Goal: Transaction & Acquisition: Purchase product/service

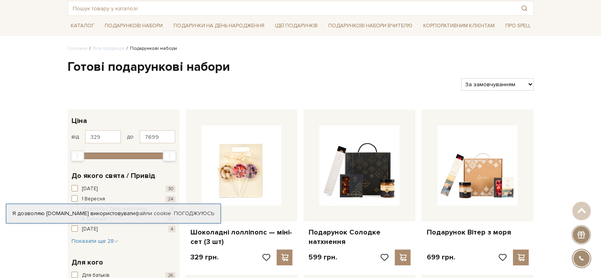
scroll to position [40, 0]
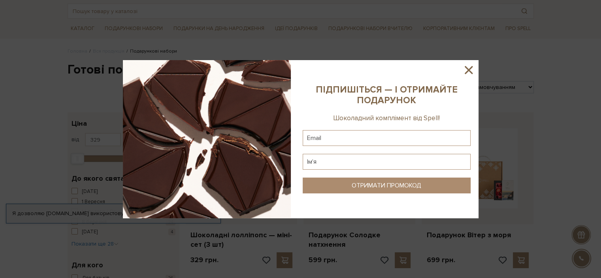
click at [468, 66] on icon at bounding box center [468, 69] width 13 height 13
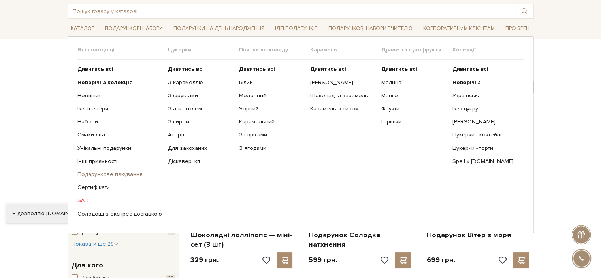
click at [130, 172] on link "Подарункове пакування" at bounding box center [119, 174] width 85 height 7
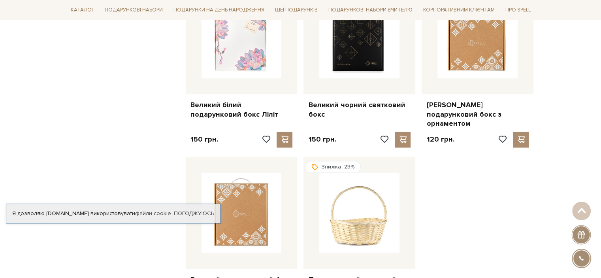
scroll to position [791, 0]
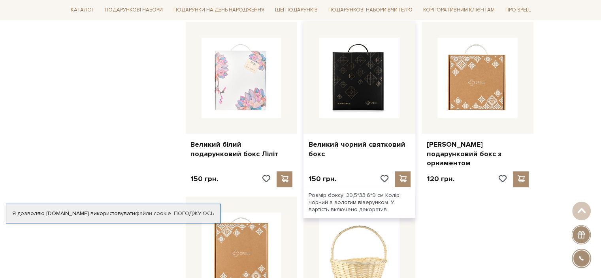
click at [369, 70] on img at bounding box center [359, 78] width 80 height 80
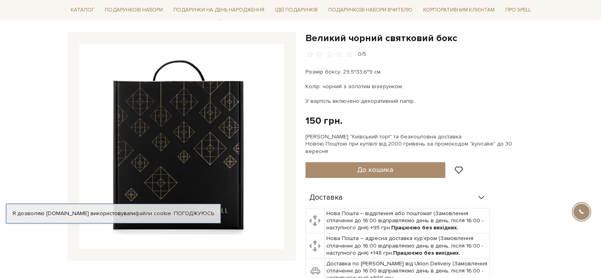
scroll to position [119, 0]
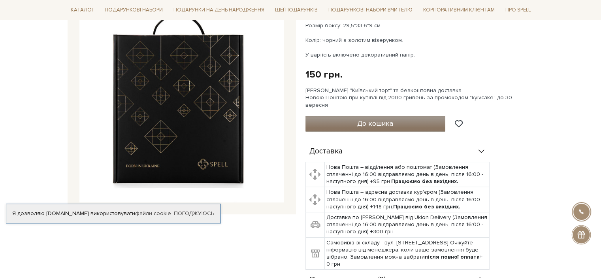
click at [393, 119] on span "До кошика" at bounding box center [375, 123] width 36 height 9
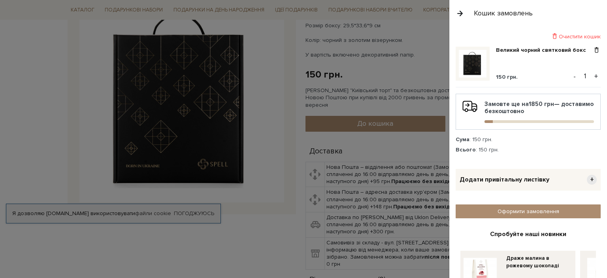
click at [592, 74] on button "+" at bounding box center [596, 76] width 9 height 12
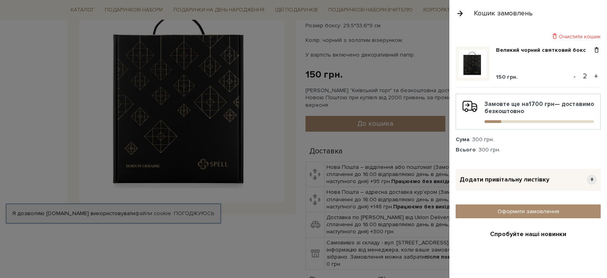
click at [592, 75] on button "+" at bounding box center [596, 76] width 9 height 12
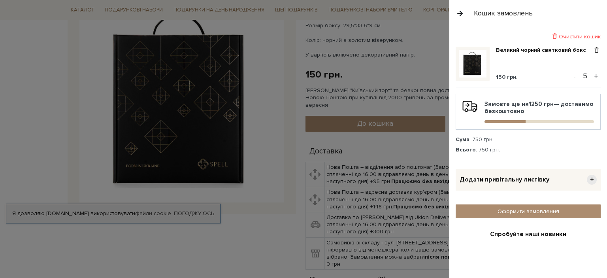
click at [592, 75] on button "+" at bounding box center [596, 76] width 9 height 12
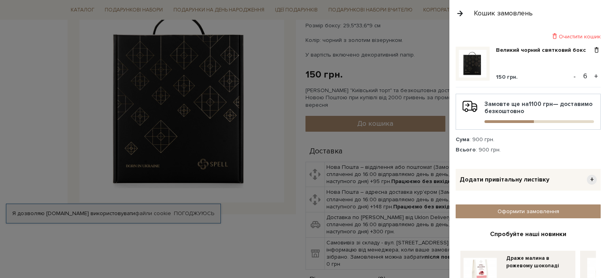
click at [592, 75] on button "+" at bounding box center [596, 76] width 9 height 12
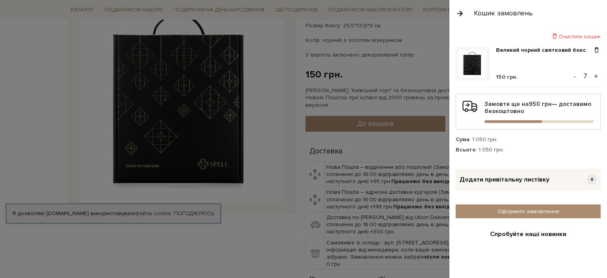
click at [592, 75] on button "+" at bounding box center [596, 76] width 9 height 12
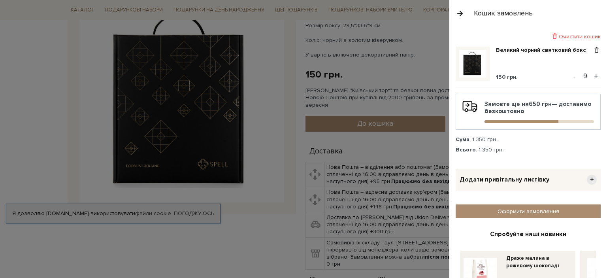
click at [592, 75] on button "+" at bounding box center [596, 76] width 9 height 12
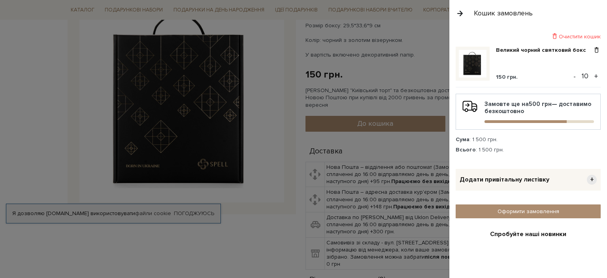
click at [592, 75] on button "+" at bounding box center [596, 76] width 9 height 12
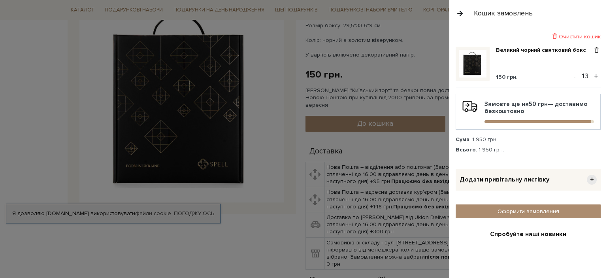
click at [592, 75] on button "+" at bounding box center [596, 76] width 9 height 12
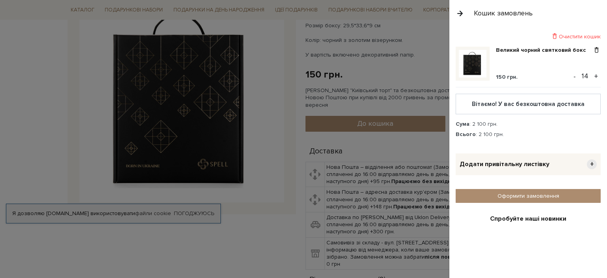
click at [592, 75] on button "+" at bounding box center [596, 76] width 9 height 12
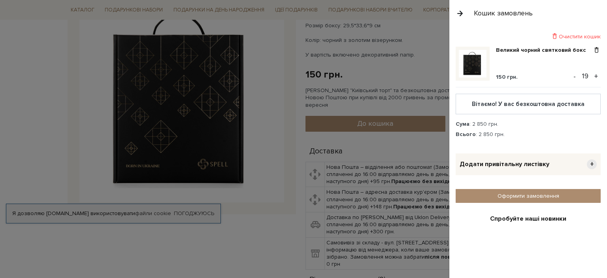
click at [592, 75] on button "+" at bounding box center [596, 76] width 9 height 12
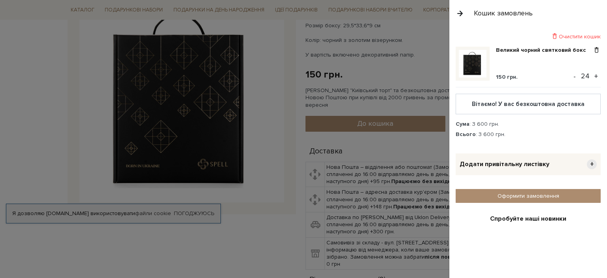
click at [592, 75] on button "+" at bounding box center [596, 76] width 9 height 12
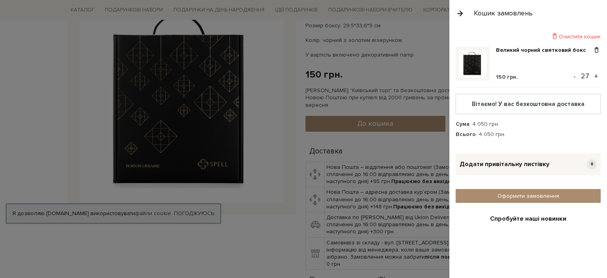
click at [592, 75] on button "+" at bounding box center [596, 76] width 9 height 12
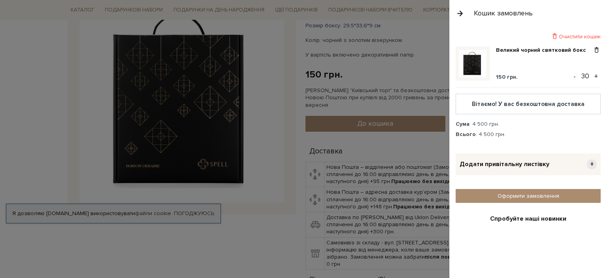
click at [592, 75] on button "+" at bounding box center [596, 76] width 9 height 12
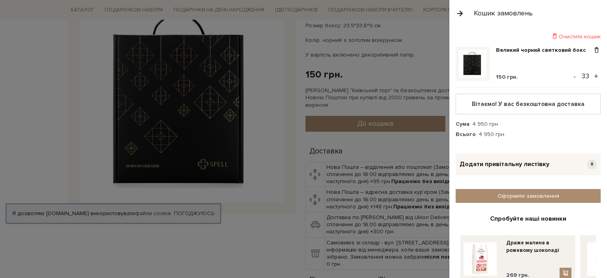
click at [592, 75] on button "+" at bounding box center [596, 76] width 9 height 12
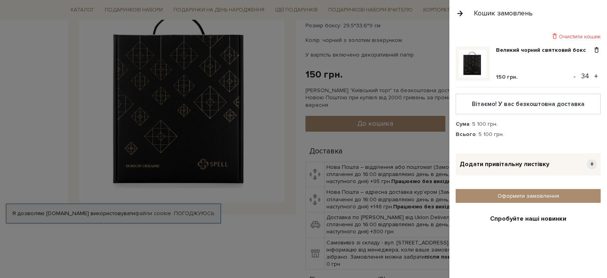
click at [592, 75] on button "+" at bounding box center [596, 76] width 9 height 12
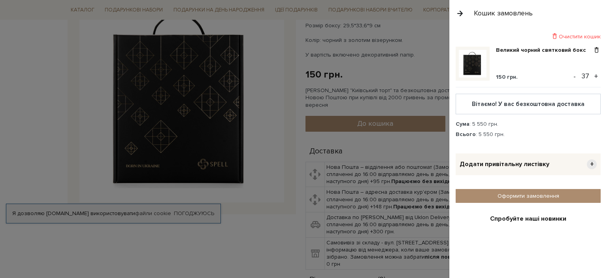
click at [592, 75] on button "+" at bounding box center [596, 76] width 9 height 12
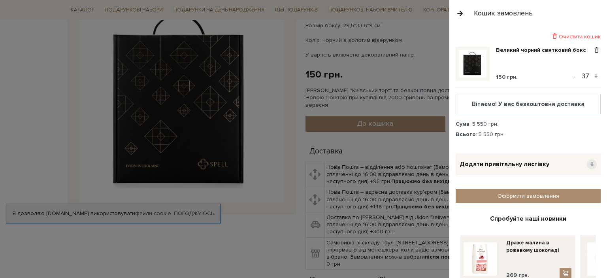
click at [592, 75] on button "+" at bounding box center [596, 76] width 9 height 12
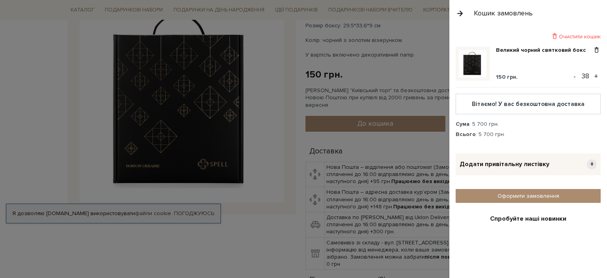
click at [592, 74] on button "+" at bounding box center [596, 76] width 9 height 12
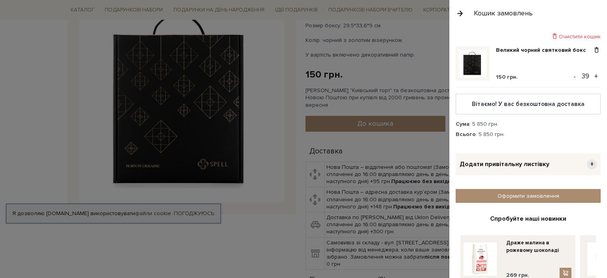
click at [592, 74] on button "+" at bounding box center [596, 76] width 9 height 12
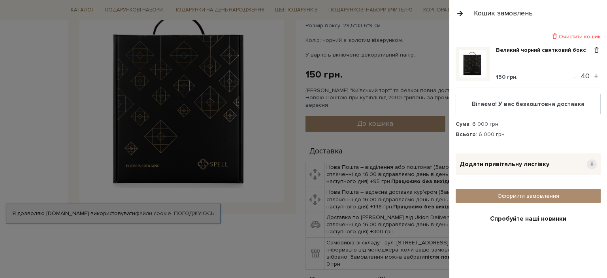
click at [592, 74] on button "+" at bounding box center [596, 76] width 9 height 12
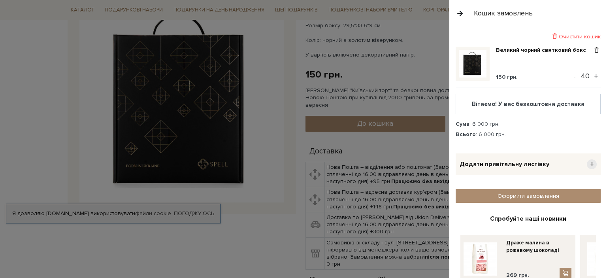
click at [592, 74] on button "+" at bounding box center [596, 76] width 9 height 12
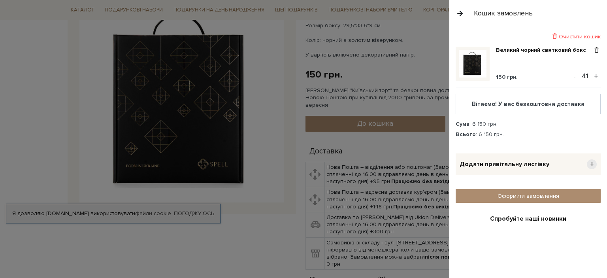
click at [592, 74] on button "+" at bounding box center [596, 76] width 9 height 12
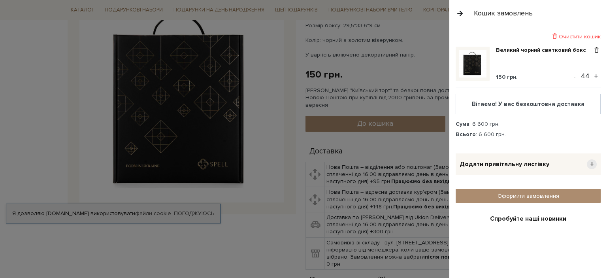
click at [592, 74] on button "+" at bounding box center [596, 76] width 9 height 12
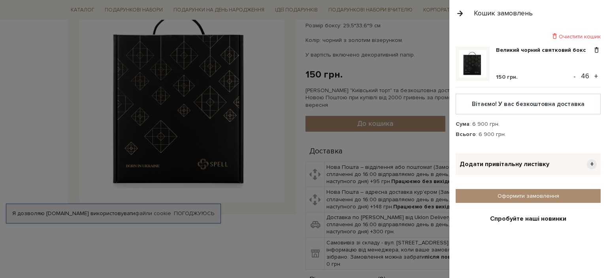
click at [592, 74] on button "+" at bounding box center [596, 76] width 9 height 12
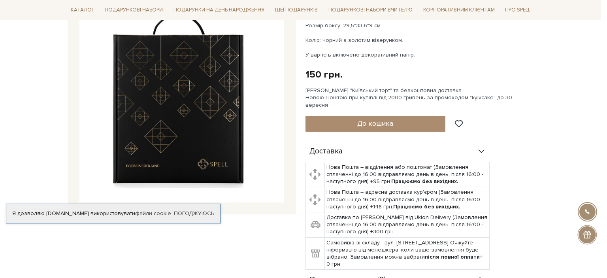
click at [415, 194] on div at bounding box center [303, 139] width 607 height 278
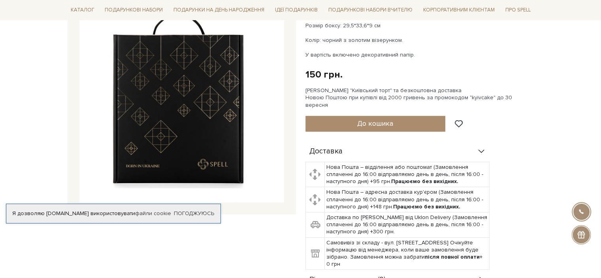
click at [221, 129] on img at bounding box center [181, 100] width 205 height 205
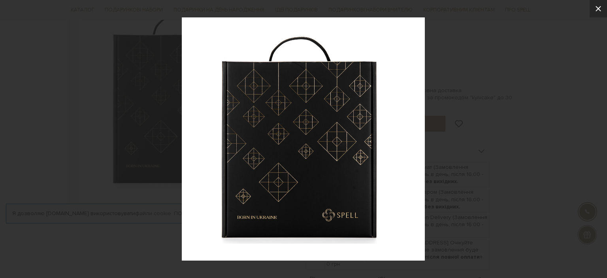
click at [600, 9] on icon at bounding box center [598, 8] width 9 height 9
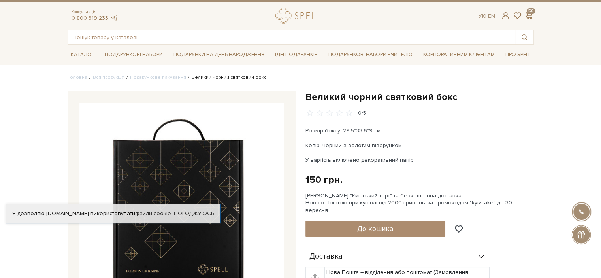
scroll to position [0, 0]
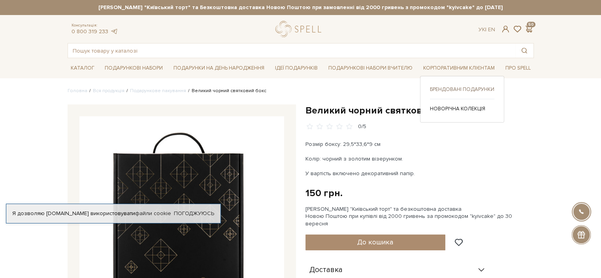
click at [459, 88] on link "Брендовані подарунки" at bounding box center [462, 89] width 64 height 7
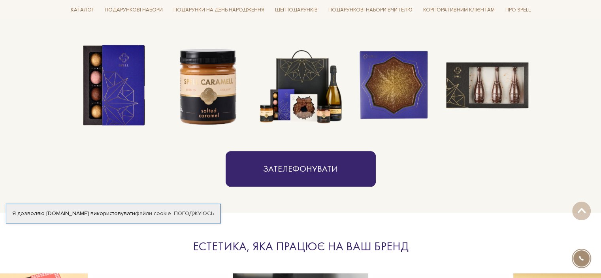
scroll to position [633, 0]
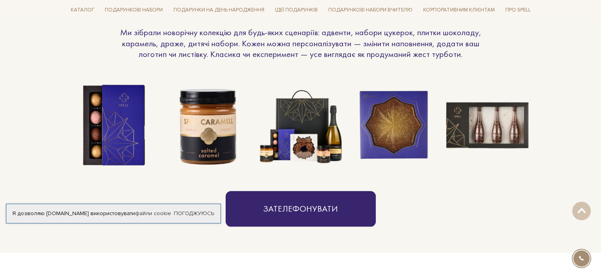
click at [324, 135] on img at bounding box center [300, 125] width 93 height 93
click at [344, 109] on img at bounding box center [300, 125] width 93 height 93
click at [329, 121] on img at bounding box center [300, 125] width 93 height 93
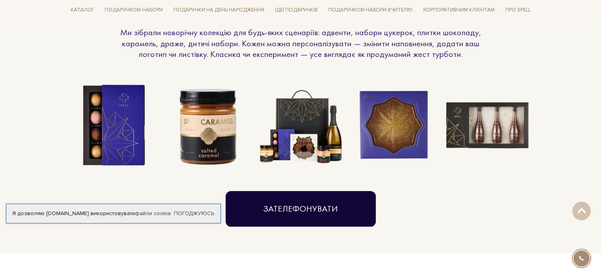
click at [323, 198] on link "Зателефонувати" at bounding box center [301, 209] width 150 height 36
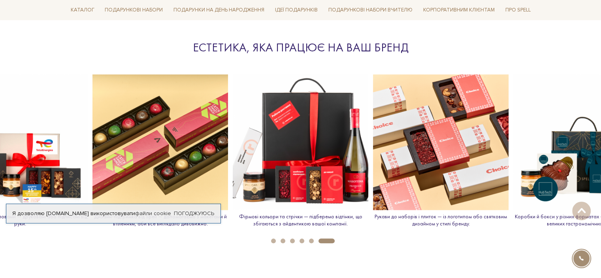
scroll to position [870, 0]
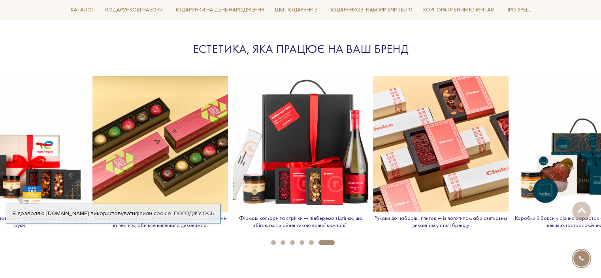
click at [557, 217] on p "Коробки й бокси у різних форматах — від компактних до великих гастрономічних се…" at bounding box center [582, 222] width 136 height 14
click at [563, 225] on p "Коробки й бокси у різних форматах — від компактних до великих гастрономічних се…" at bounding box center [582, 222] width 136 height 14
click at [560, 213] on div "Коробки й бокси у різних форматах — від компактних до великих гастрономічних се…" at bounding box center [582, 155] width 136 height 159
click at [565, 219] on p "Коробки й бокси у різних форматах — від компактних до великих гастрономічних се…" at bounding box center [582, 222] width 136 height 14
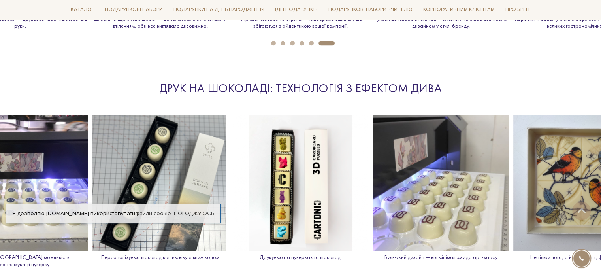
scroll to position [909, 0]
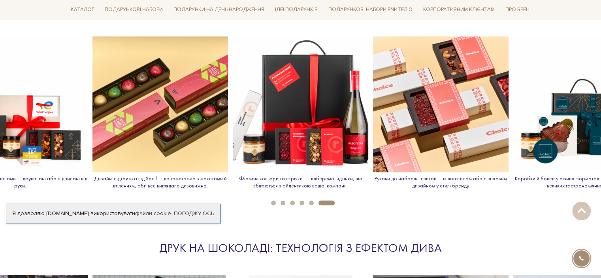
click at [530, 180] on p "Коробки й бокси у різних форматах — від компактних до великих гастрономічних се…" at bounding box center [582, 182] width 136 height 14
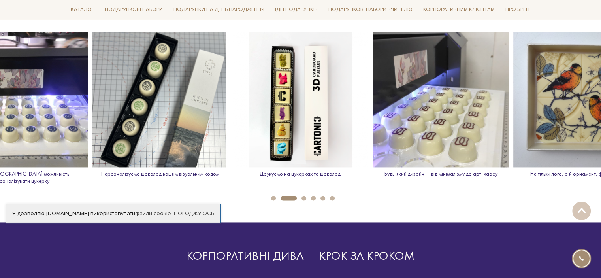
scroll to position [915, 0]
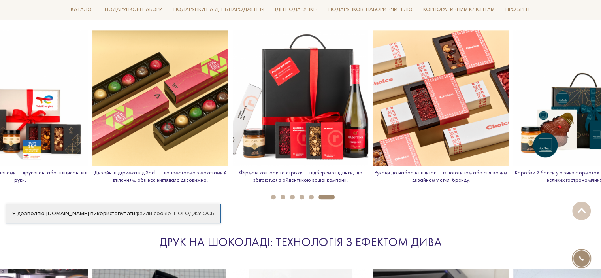
click at [585, 115] on img at bounding box center [582, 98] width 136 height 136
click at [577, 104] on img at bounding box center [582, 98] width 136 height 136
click at [310, 112] on img at bounding box center [301, 98] width 136 height 136
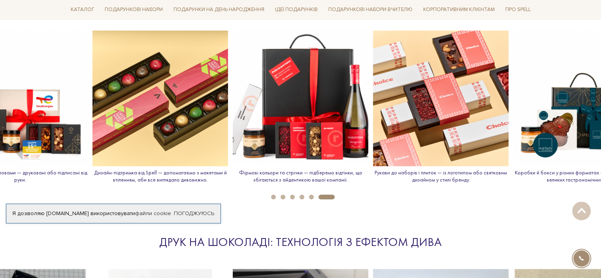
click at [552, 173] on p "Коробки й бокси у різних форматах — від компактних до великих гастрономічних се…" at bounding box center [582, 176] width 136 height 14
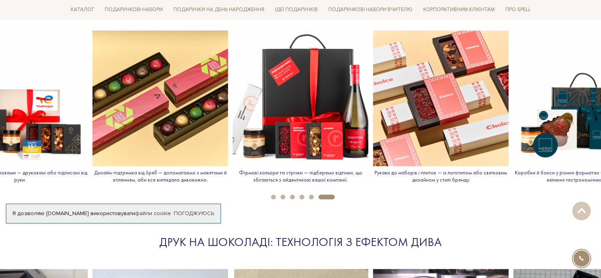
click at [312, 111] on img at bounding box center [301, 98] width 136 height 136
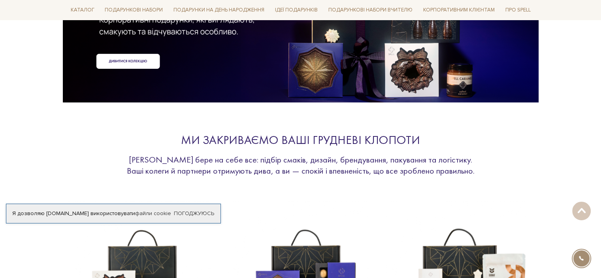
scroll to position [0, 0]
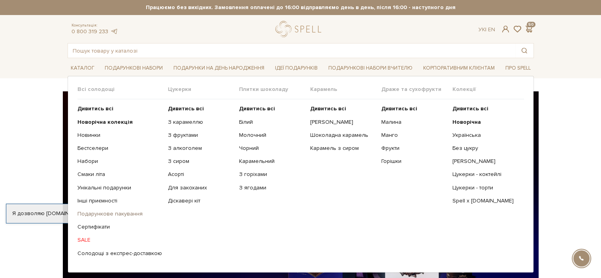
click at [135, 213] on link "Подарункове пакування" at bounding box center [119, 213] width 85 height 7
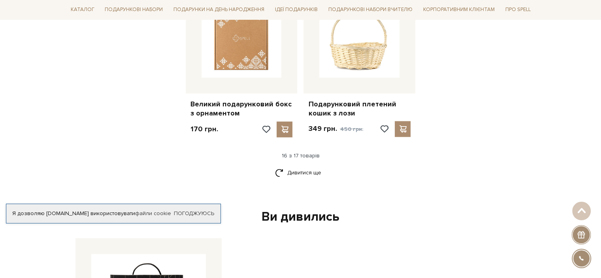
scroll to position [1067, 0]
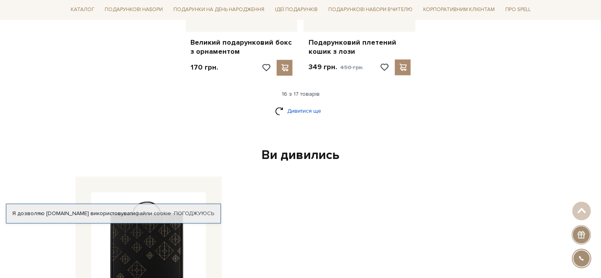
click at [307, 104] on link "Дивитися ще" at bounding box center [300, 111] width 51 height 14
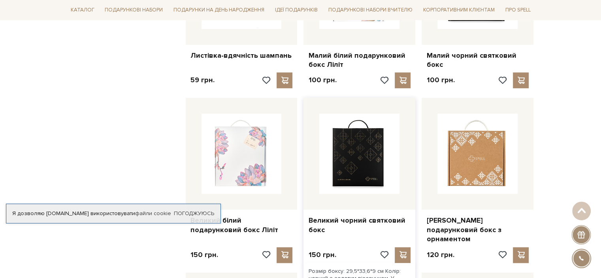
scroll to position [712, 0]
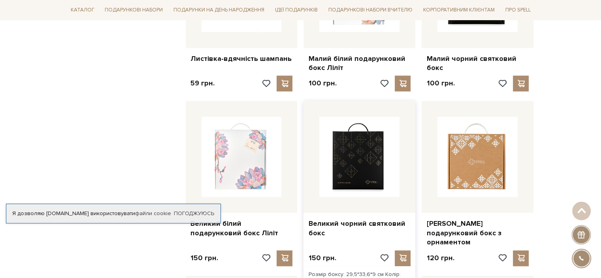
click at [366, 185] on div at bounding box center [360, 157] width 112 height 112
click at [372, 161] on img at bounding box center [359, 157] width 80 height 80
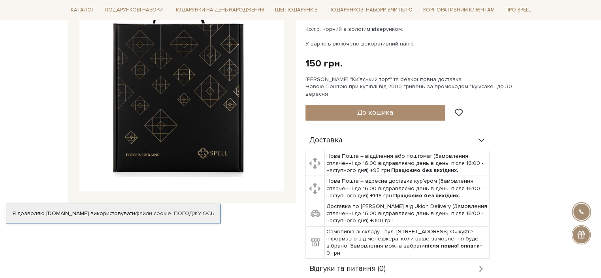
scroll to position [79, 0]
